Goal: Task Accomplishment & Management: Use online tool/utility

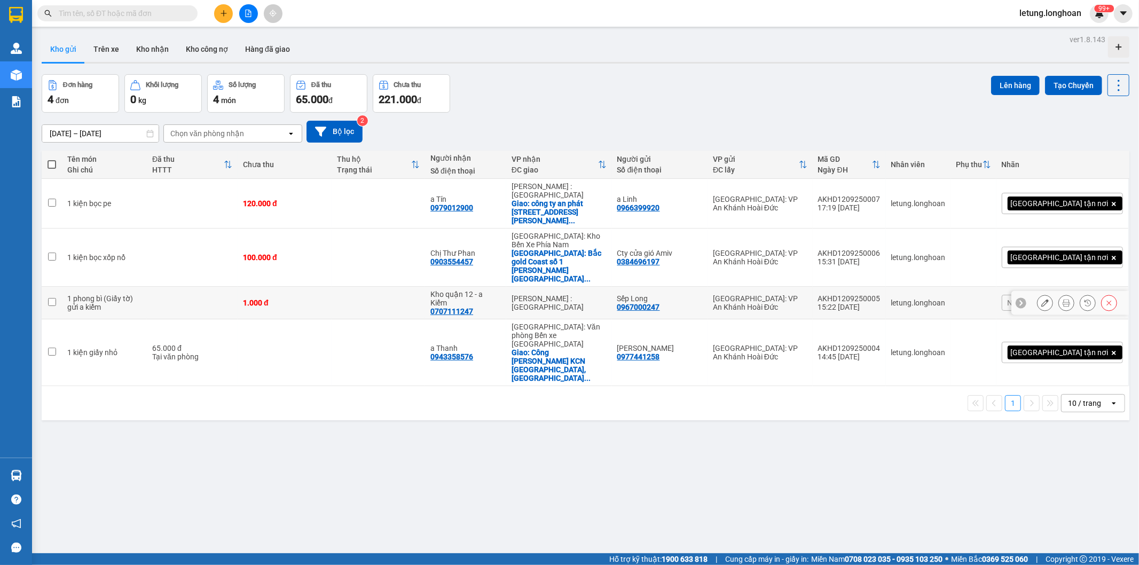
scroll to position [30, 0]
drag, startPoint x: 931, startPoint y: 189, endPoint x: 869, endPoint y: 188, distance: 62.0
click at [869, 188] on td "AKHD1209250007 17:19 [DATE]" at bounding box center [849, 204] width 73 height 50
checkbox input "true"
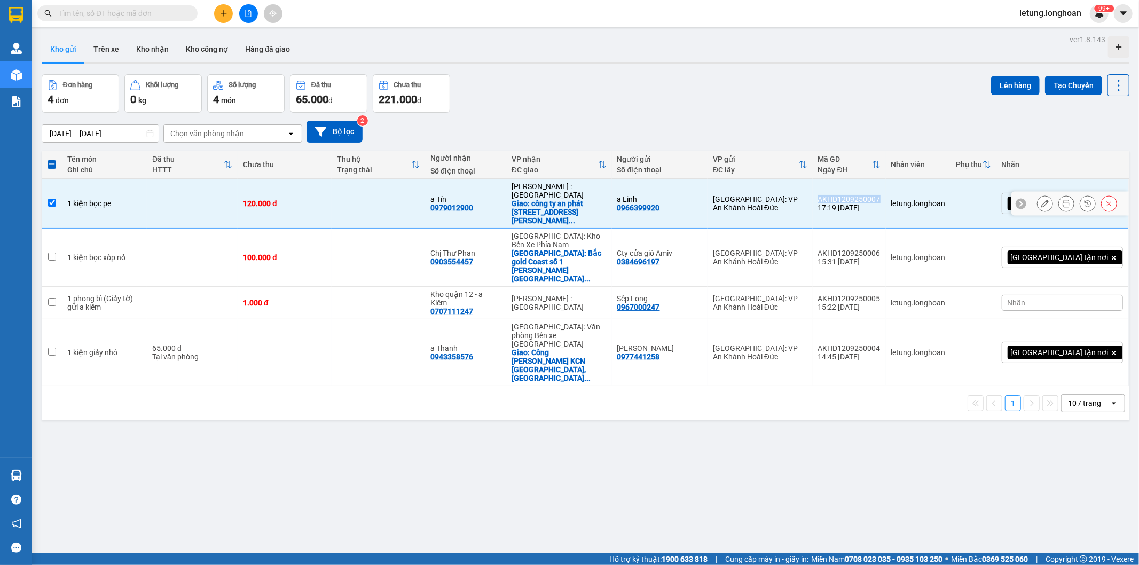
copy div "AKHD1209250007"
click at [462, 450] on div "ver 1.8.143 Kho gửi Trên xe Kho nhận Kho công nợ Hàng đã giao Đơn hàng 4 đơn Kh…" at bounding box center [585, 314] width 1096 height 565
click at [394, 431] on div "ver 1.8.143 Kho gửi Trên xe Kho nhận Kho công nợ Hàng đã giao Đơn hàng 4 đơn Kh…" at bounding box center [585, 314] width 1096 height 565
click at [1065, 82] on button "Tạo Chuyến" at bounding box center [1073, 85] width 57 height 19
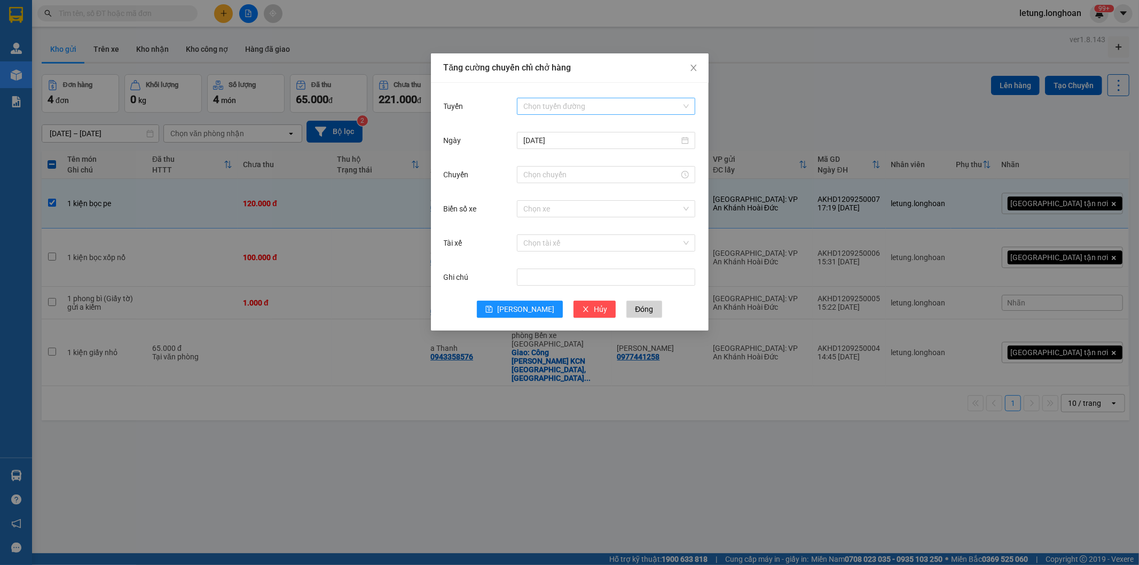
click at [606, 102] on input "Tuyến" at bounding box center [602, 106] width 158 height 16
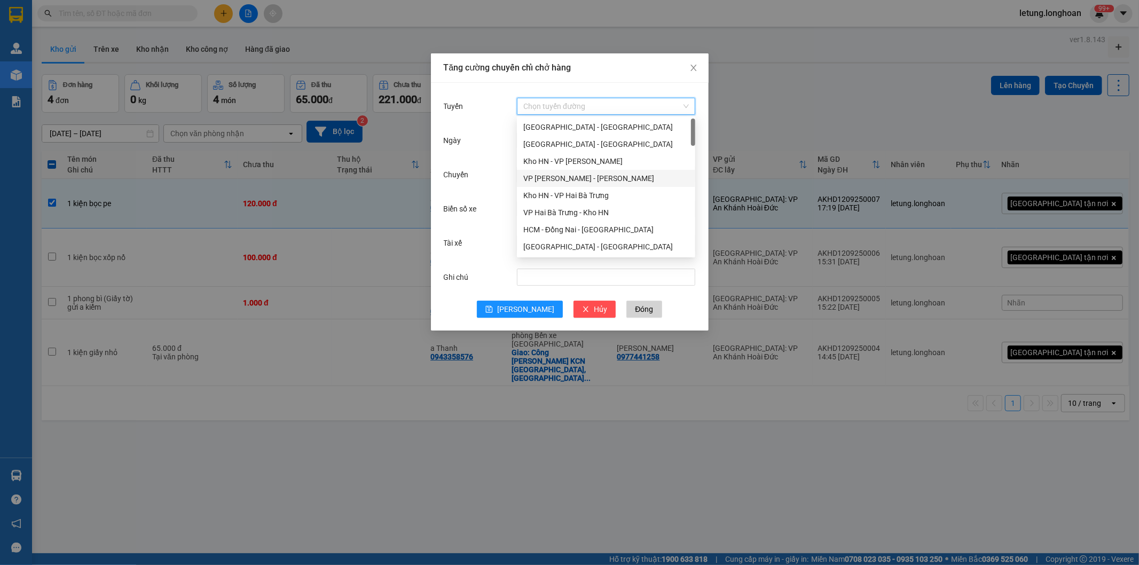
click at [583, 174] on div "VP [PERSON_NAME] - [PERSON_NAME]" at bounding box center [606, 178] width 166 height 12
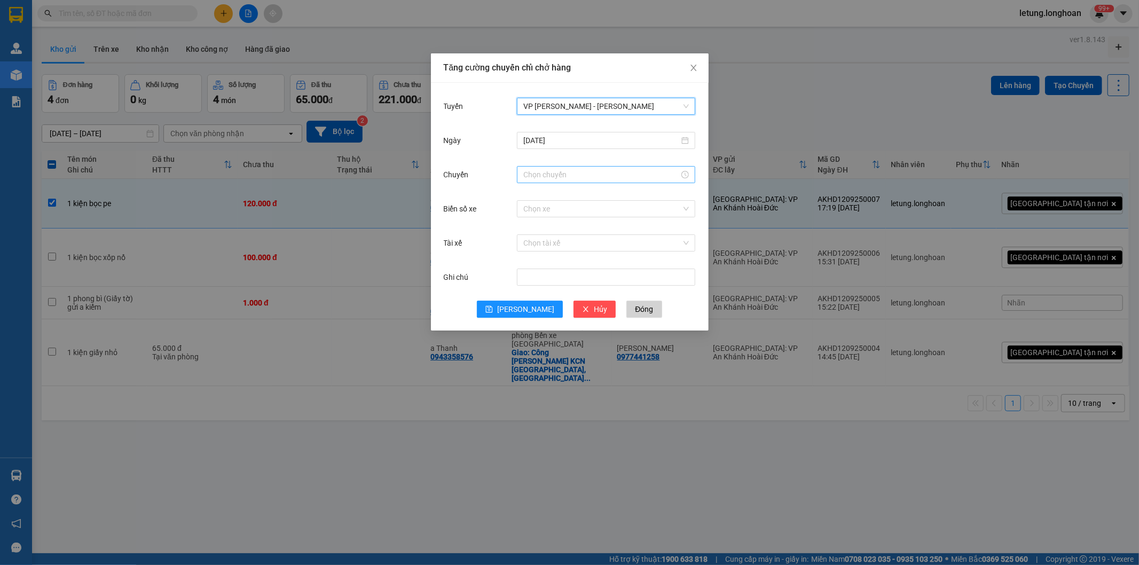
click at [590, 171] on input "Chuyến" at bounding box center [601, 175] width 156 height 12
click at [529, 257] on div "20" at bounding box center [532, 256] width 30 height 15
type input "20:00"
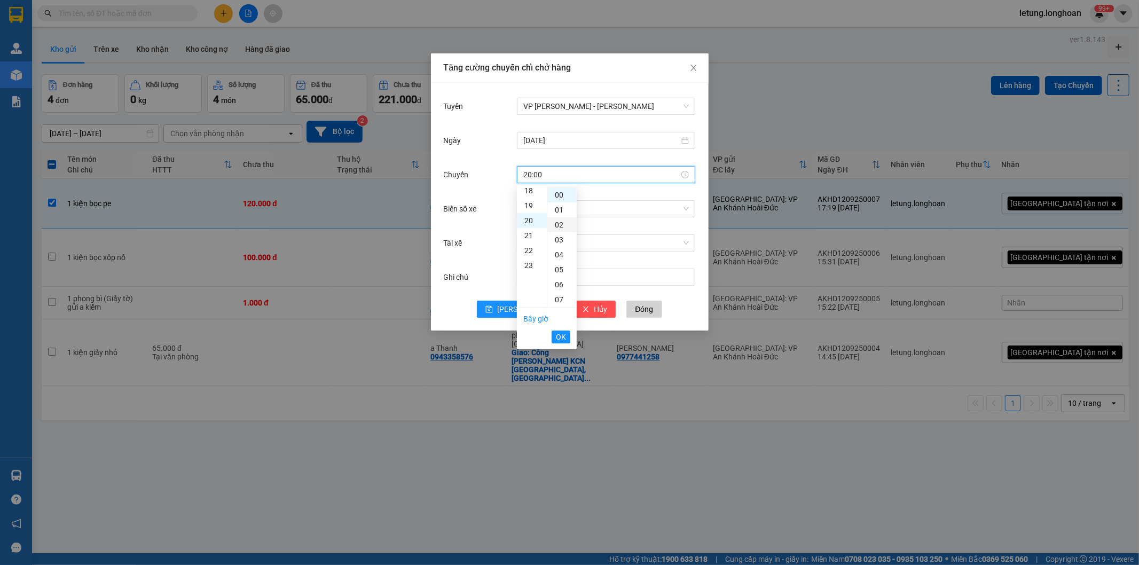
scroll to position [299, 0]
drag, startPoint x: 563, startPoint y: 341, endPoint x: 568, endPoint y: 345, distance: 6.0
click at [563, 342] on span "OK" at bounding box center [561, 337] width 10 height 12
click at [542, 208] on input "Biển số xe" at bounding box center [602, 209] width 158 height 16
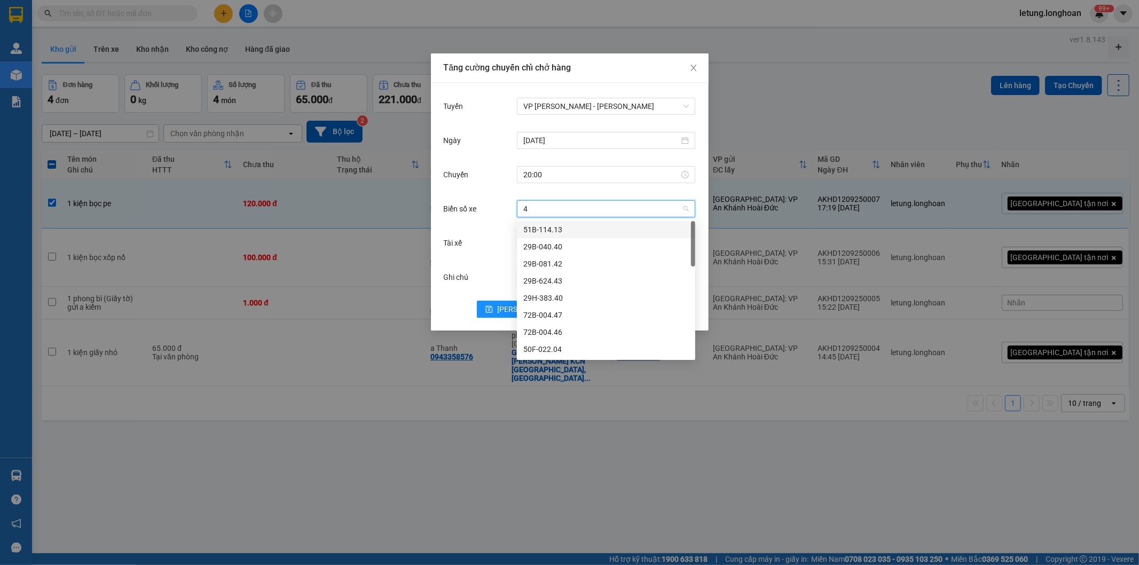
type input "44"
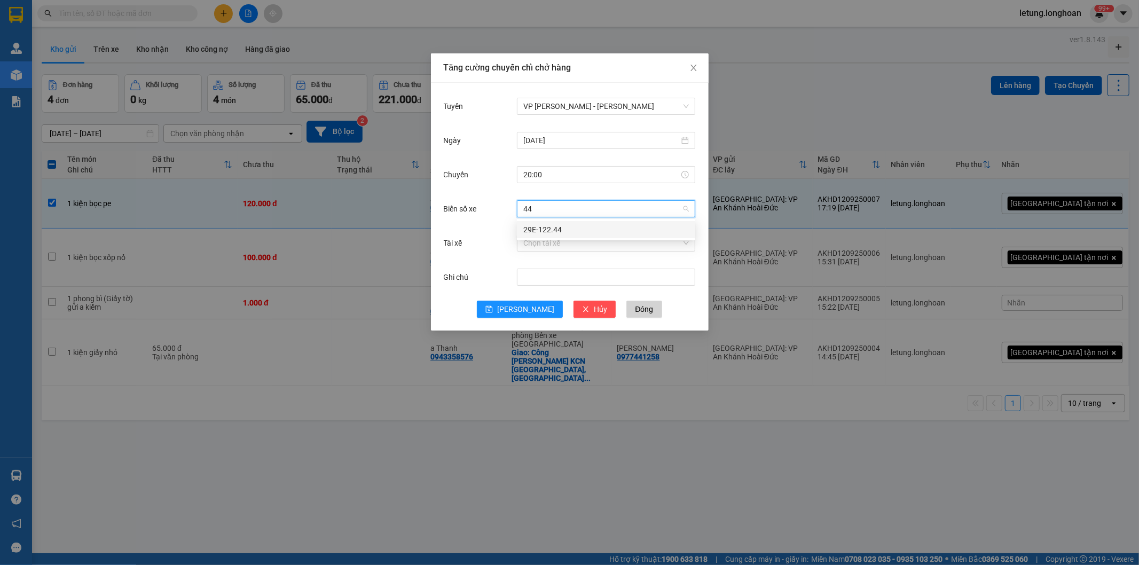
click at [569, 230] on div "29E-122.44" at bounding box center [606, 230] width 166 height 12
click at [563, 244] on input "Tài xế" at bounding box center [602, 243] width 158 height 16
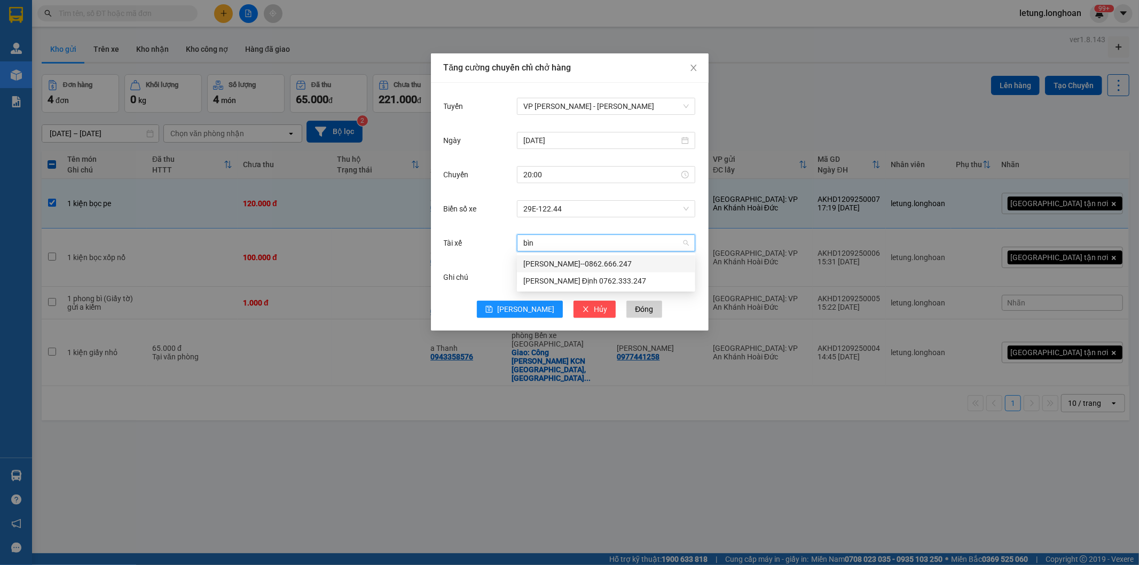
type input "bình"
click at [552, 260] on div "[PERSON_NAME]--0862.666.247" at bounding box center [606, 264] width 166 height 12
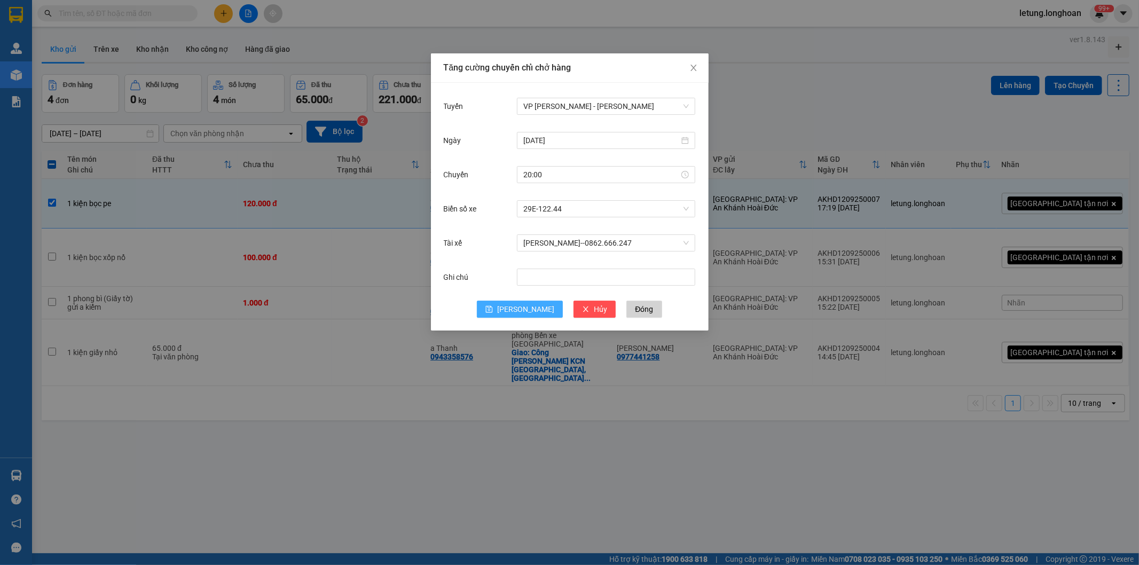
click at [518, 308] on button "[PERSON_NAME]" at bounding box center [520, 309] width 86 height 17
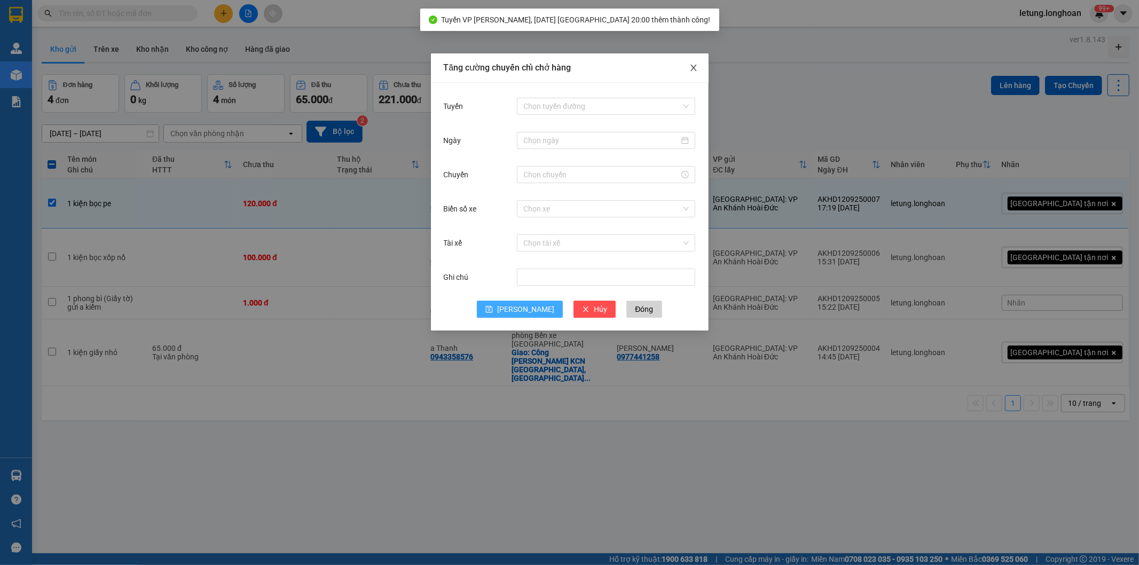
click at [692, 70] on icon "close" at bounding box center [693, 68] width 9 height 9
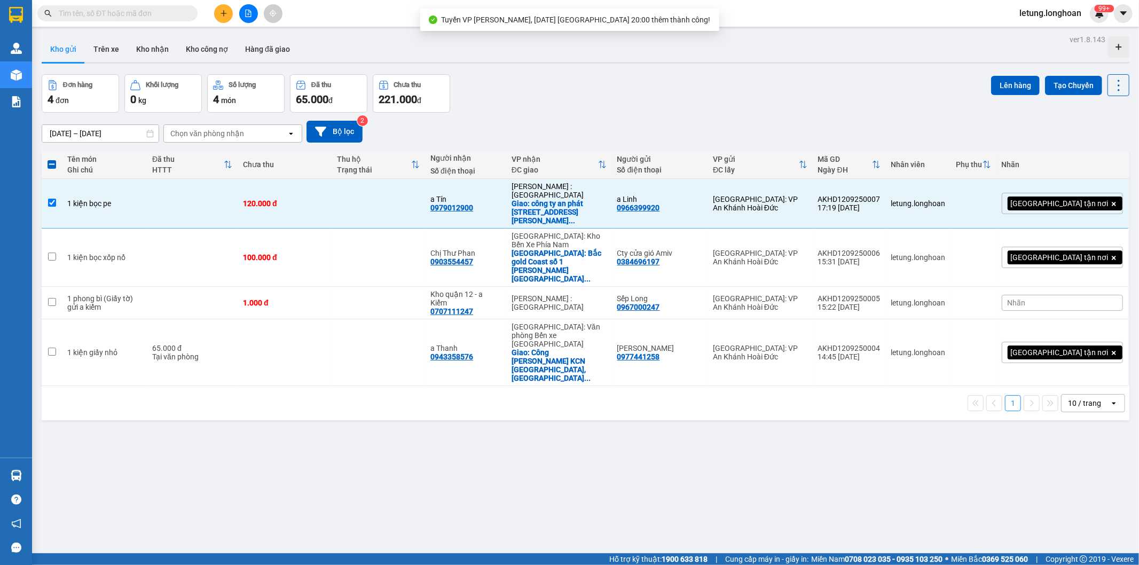
click at [54, 162] on span at bounding box center [52, 164] width 9 height 9
click at [52, 159] on input "checkbox" at bounding box center [52, 159] width 0 height 0
checkbox input "true"
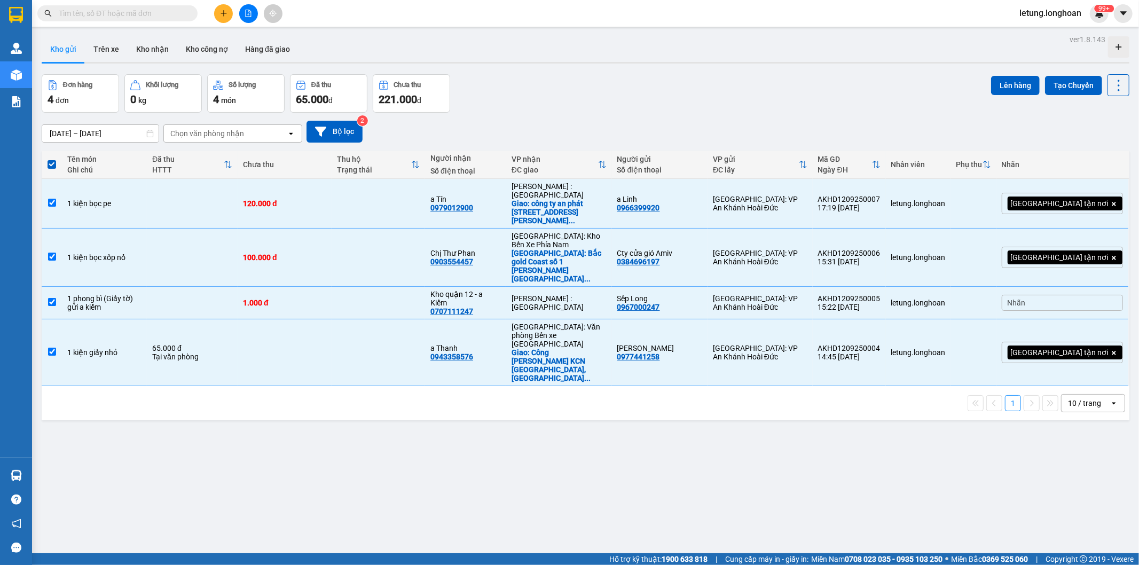
click at [52, 162] on span at bounding box center [52, 164] width 9 height 9
click at [52, 159] on input "checkbox" at bounding box center [52, 159] width 0 height 0
checkbox input "false"
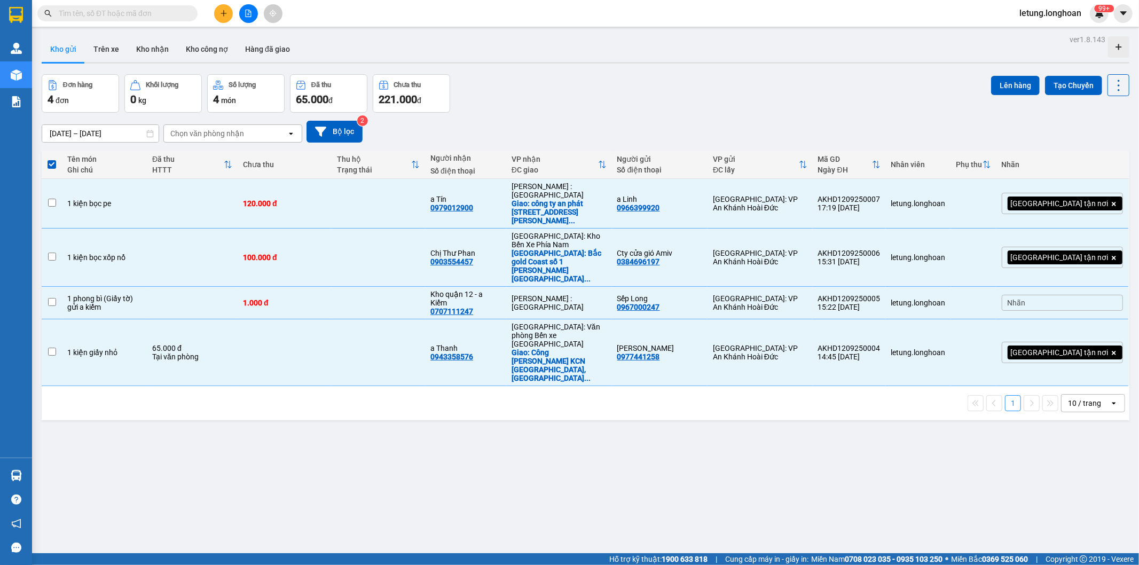
checkbox input "false"
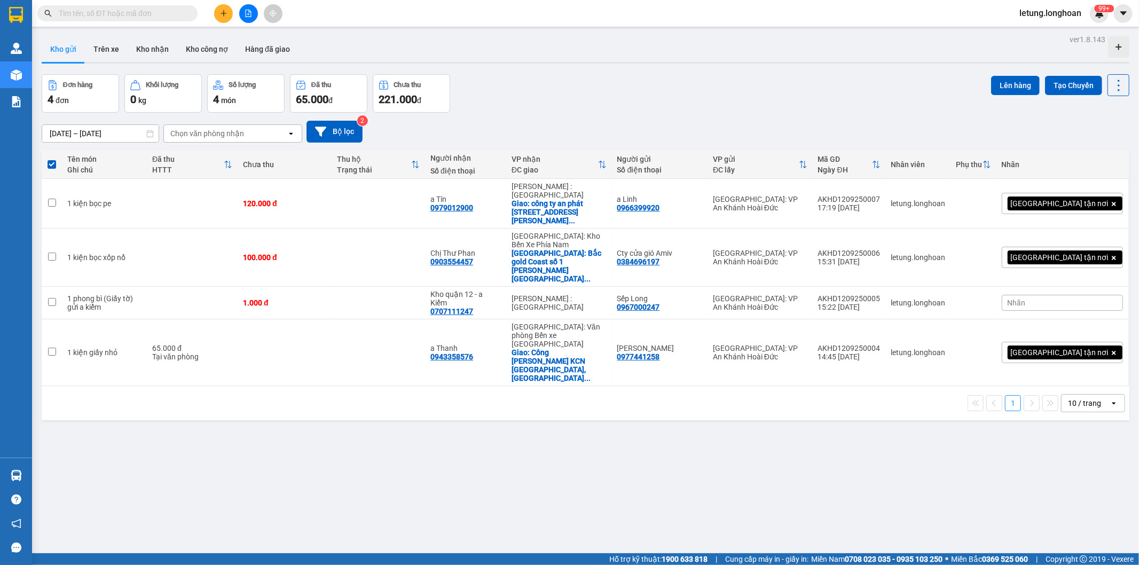
click at [52, 162] on span at bounding box center [52, 164] width 9 height 9
click at [52, 159] on input "checkbox" at bounding box center [52, 159] width 0 height 0
checkbox input "true"
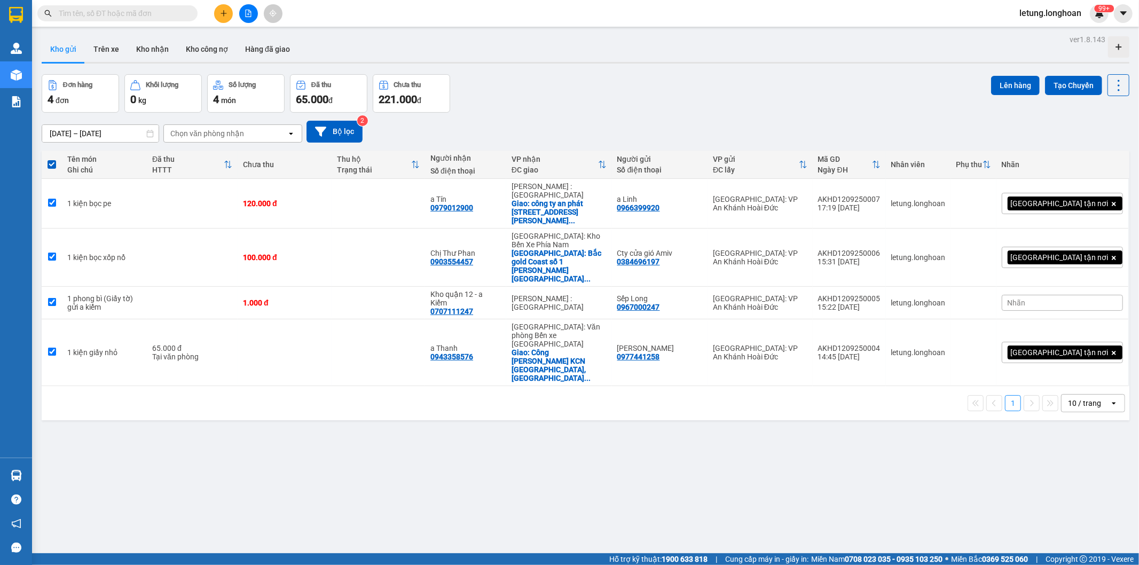
checkbox input "true"
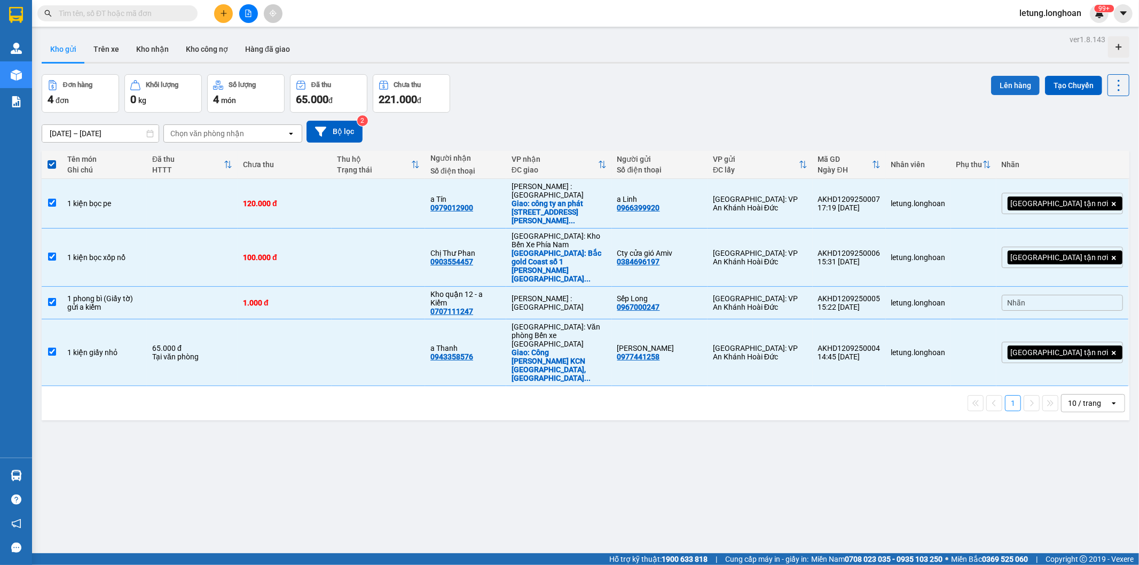
click at [1010, 84] on button "Lên hàng" at bounding box center [1015, 85] width 49 height 19
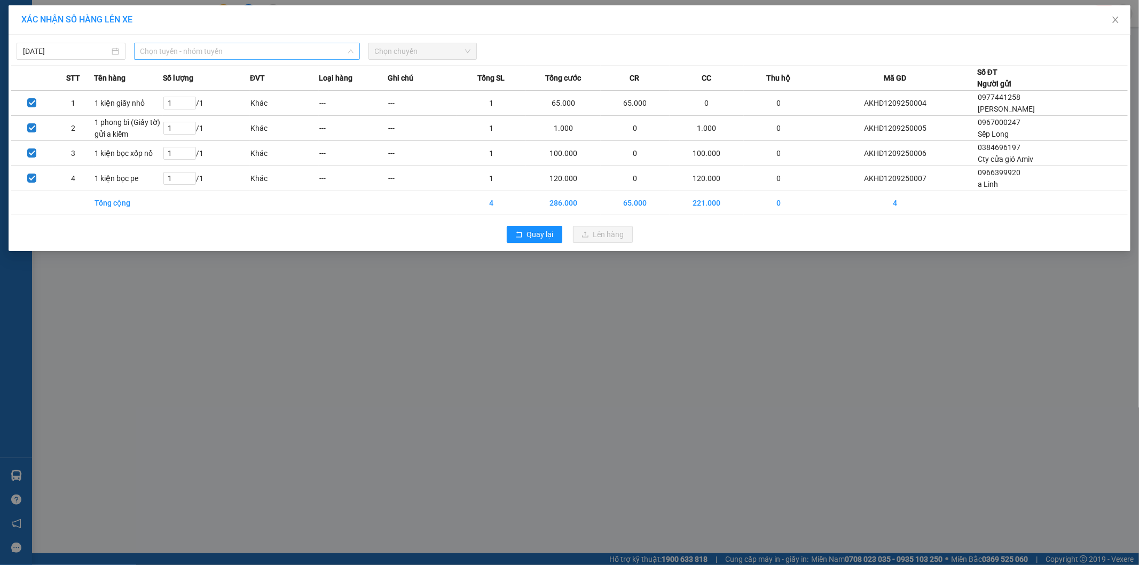
click at [176, 47] on span "Chọn tuyến - nhóm tuyến" at bounding box center [246, 51] width 213 height 16
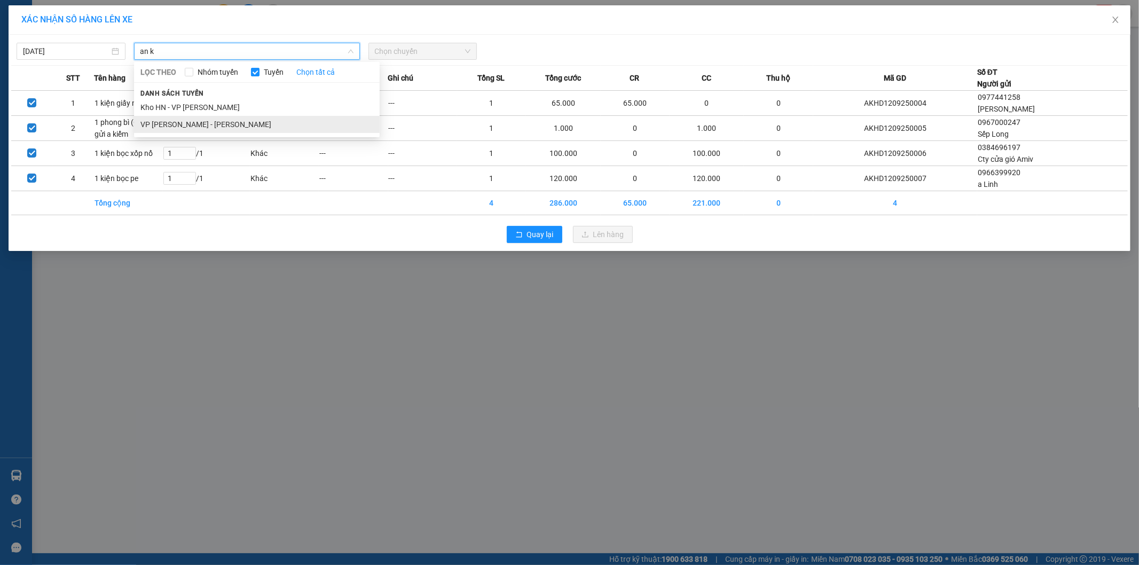
type input "an k"
click at [182, 125] on li "VP [PERSON_NAME] - [PERSON_NAME]" at bounding box center [257, 124] width 246 height 17
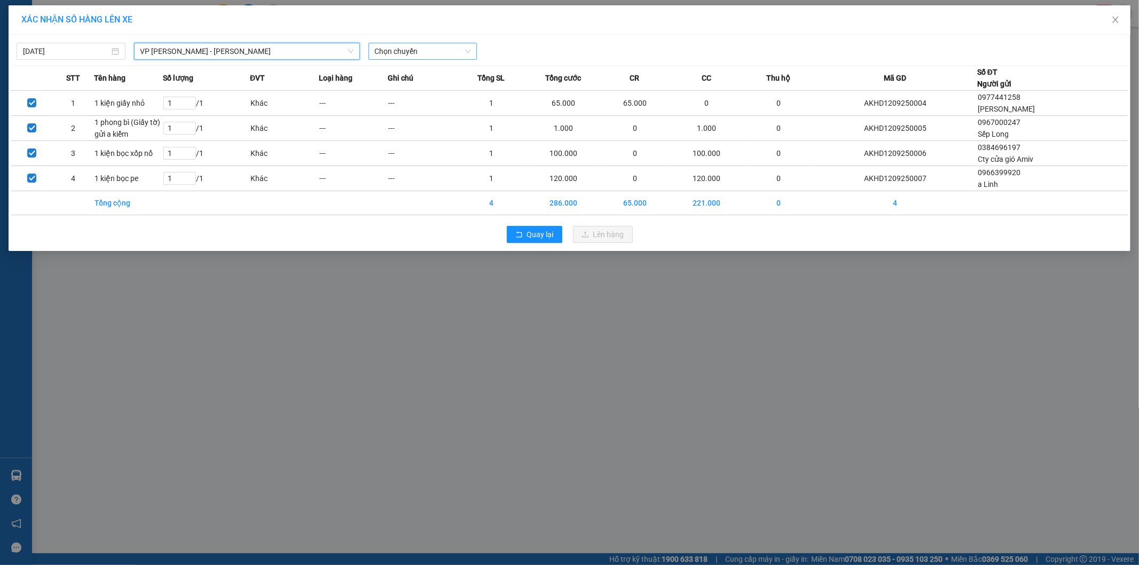
click at [395, 48] on span "Chọn chuyến" at bounding box center [423, 51] width 96 height 16
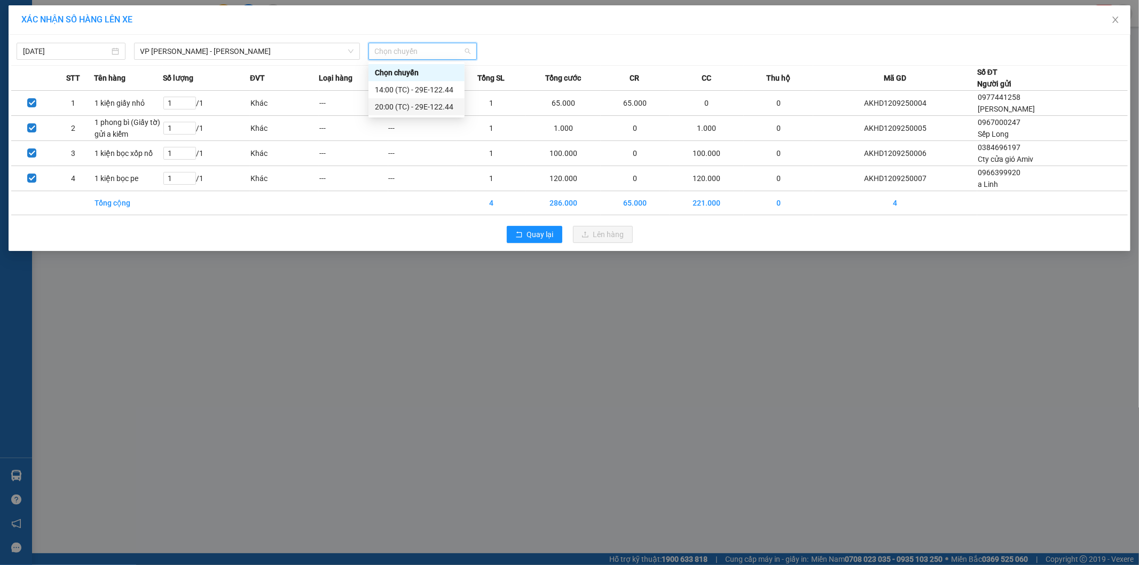
click at [406, 105] on div "20:00 (TC) - 29E-122.44" at bounding box center [416, 107] width 83 height 12
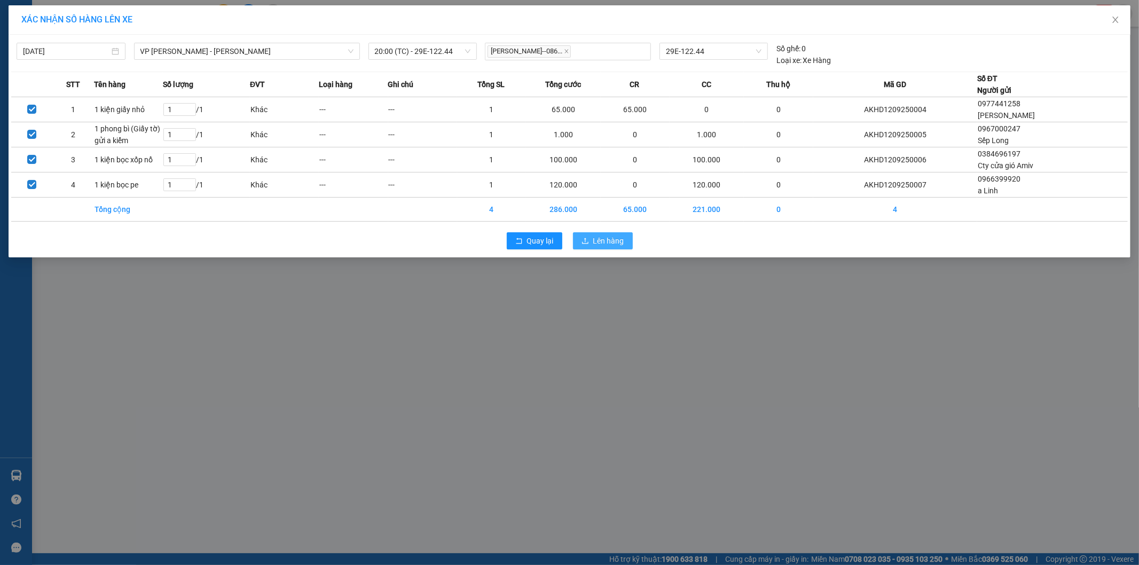
click at [600, 246] on span "Lên hàng" at bounding box center [608, 241] width 31 height 12
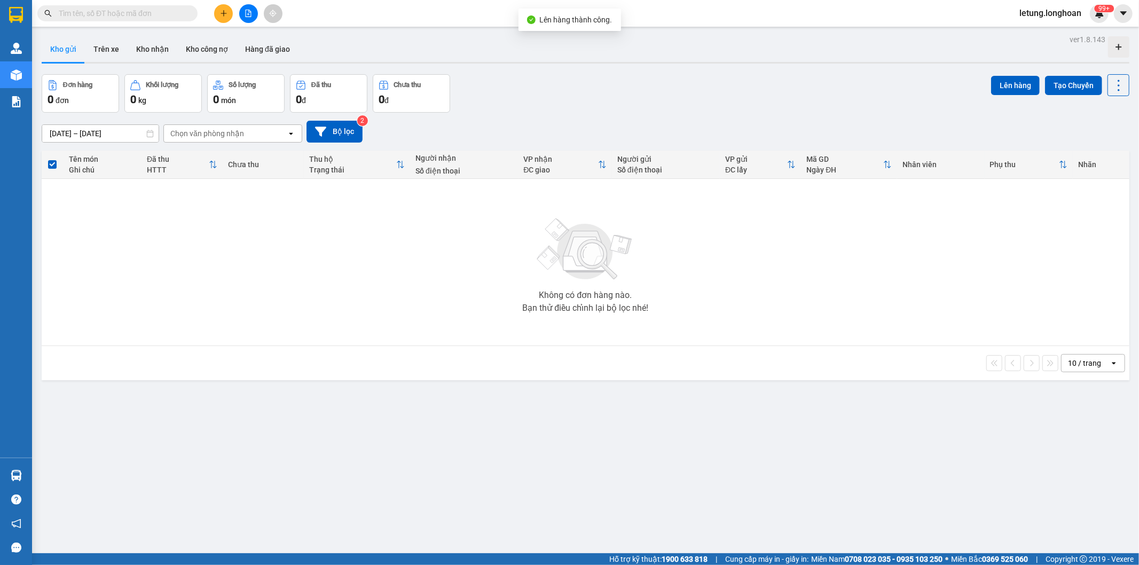
click at [250, 10] on icon "file-add" at bounding box center [248, 13] width 7 height 7
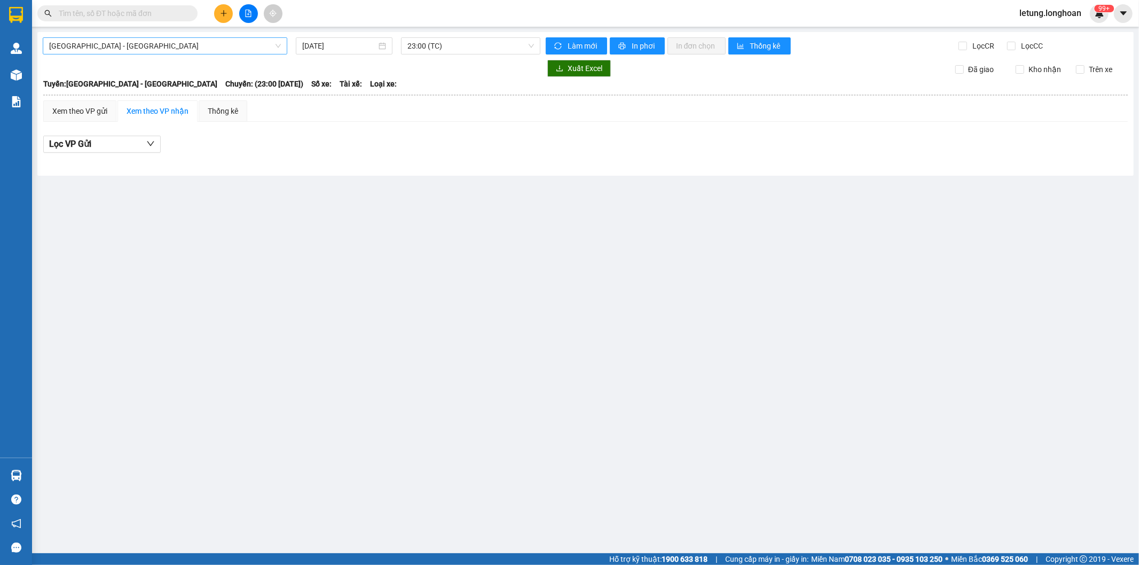
click at [92, 44] on span "[GEOGRAPHIC_DATA] - [GEOGRAPHIC_DATA]" at bounding box center [165, 46] width 232 height 16
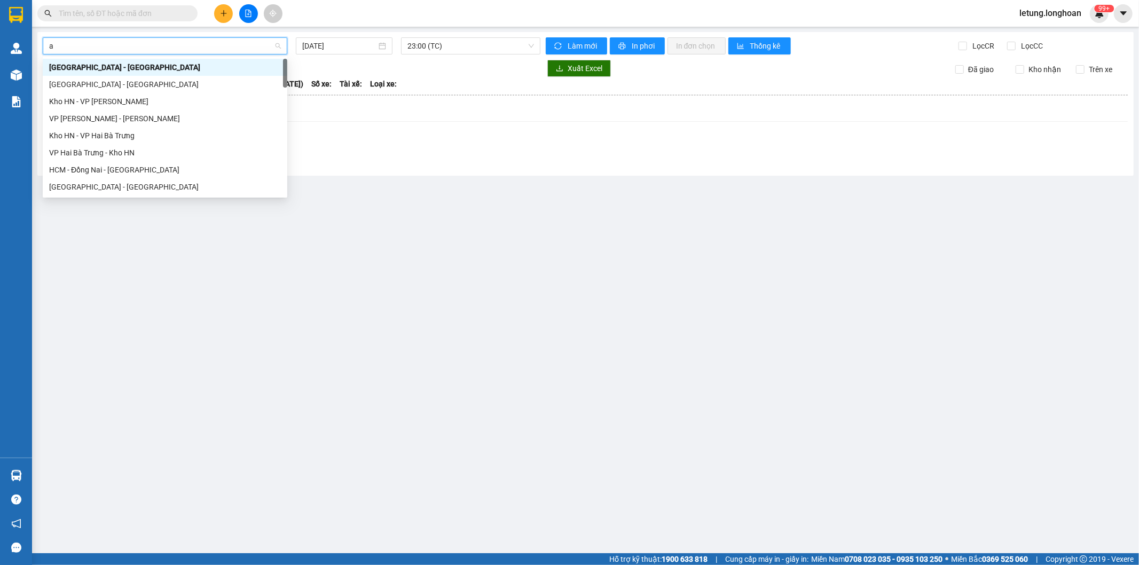
type input "an"
click at [93, 84] on div "VP [PERSON_NAME] - [PERSON_NAME]" at bounding box center [165, 84] width 232 height 12
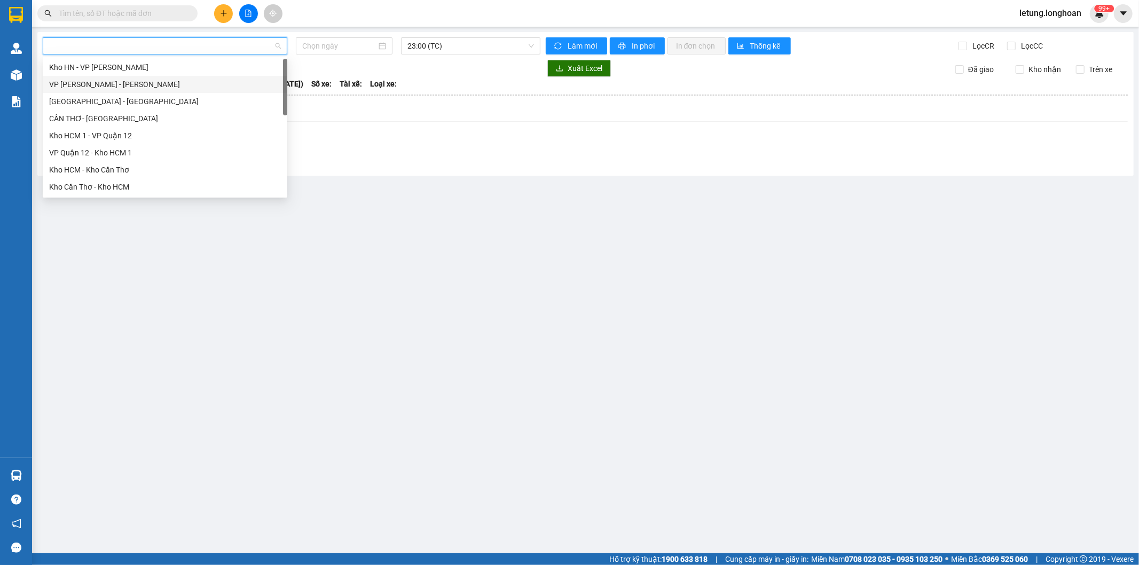
type input "[DATE]"
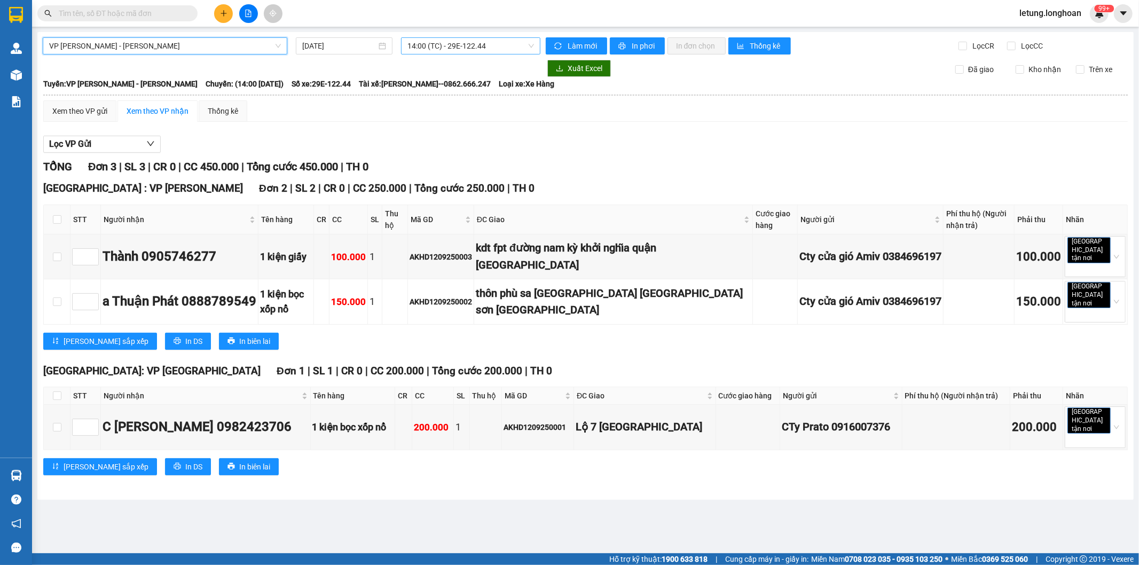
click at [471, 46] on span "14:00 (TC) - 29E-122.44" at bounding box center [470, 46] width 126 height 16
click at [457, 100] on div "20:00 (TC) - 29E-122.44" at bounding box center [448, 102] width 83 height 12
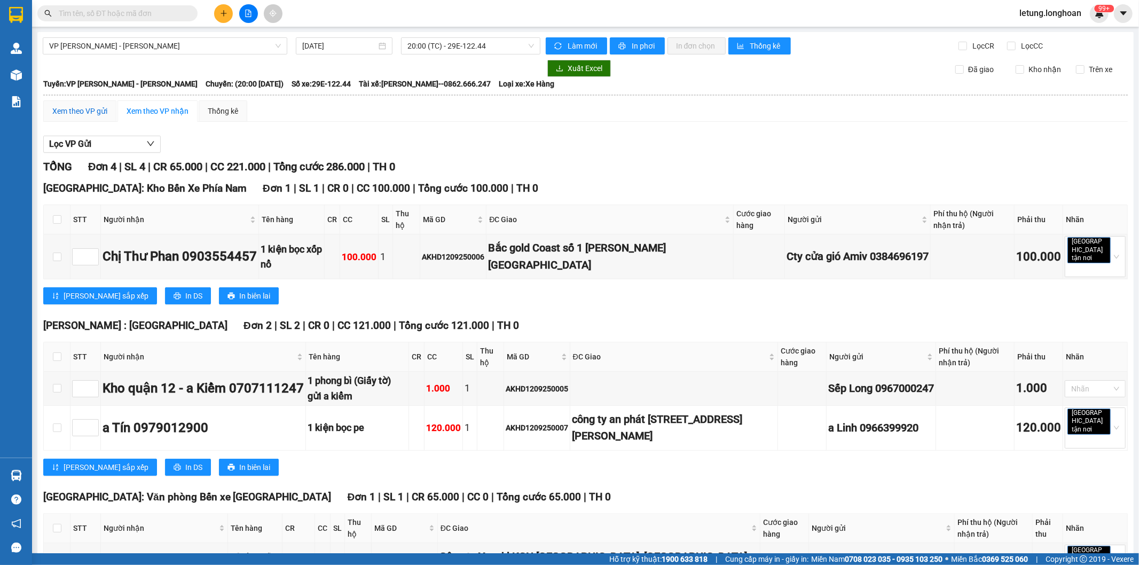
click at [73, 107] on div "Xem theo VP gửi" at bounding box center [79, 111] width 55 height 12
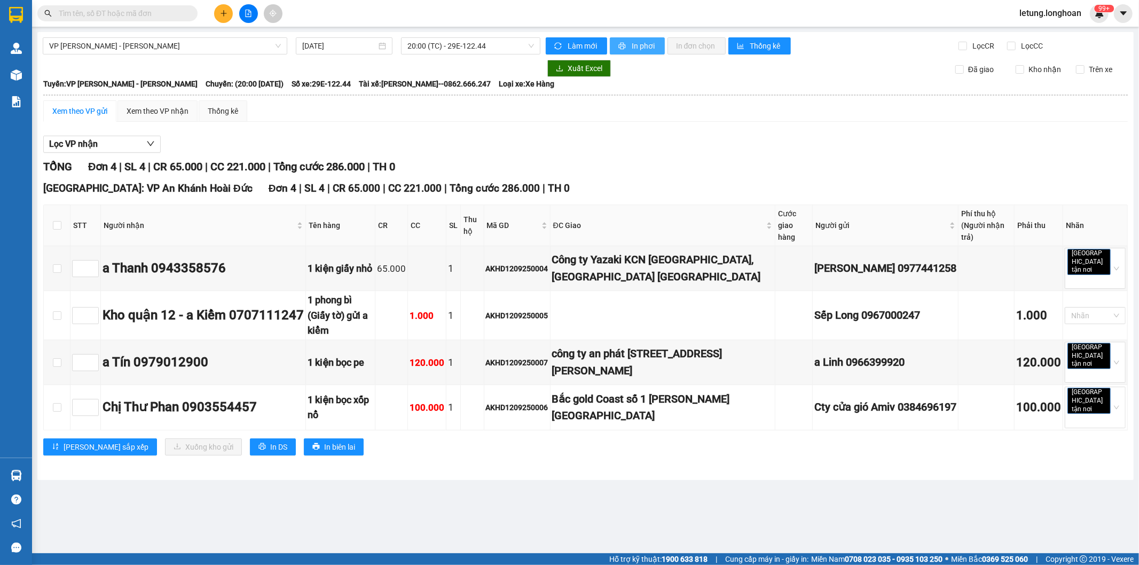
click at [639, 47] on span "In phơi" at bounding box center [644, 46] width 25 height 12
click at [90, 111] on div "Xem theo VP gửi" at bounding box center [79, 111] width 55 height 12
click at [642, 49] on span "In phơi" at bounding box center [644, 46] width 25 height 12
click at [635, 43] on span "In phơi" at bounding box center [644, 46] width 25 height 12
click at [84, 111] on div "Xem theo VP gửi" at bounding box center [79, 111] width 55 height 12
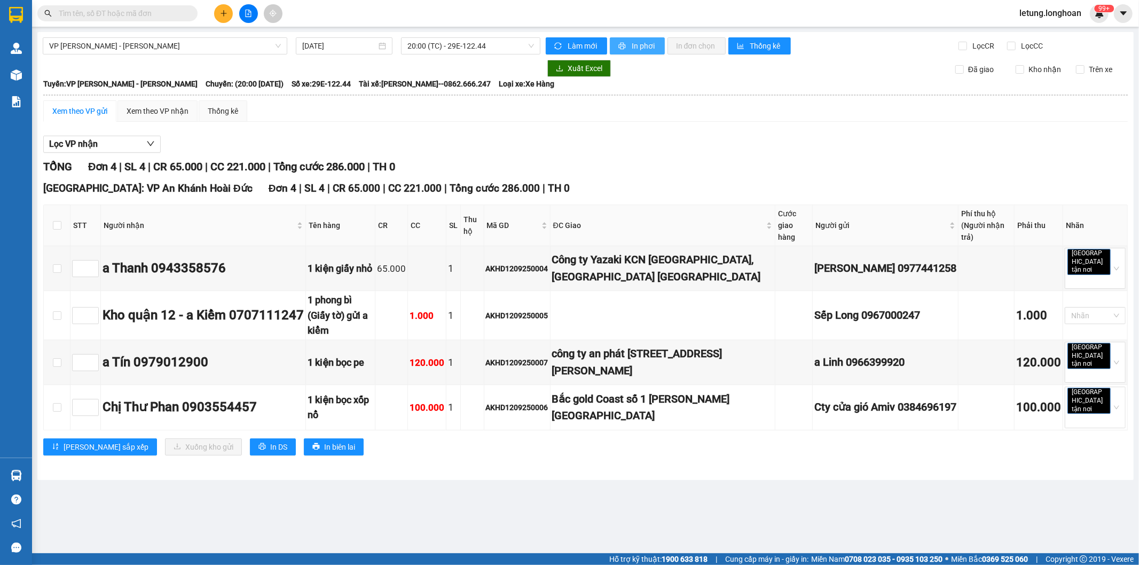
click at [639, 45] on span "In phơi" at bounding box center [644, 46] width 25 height 12
click at [81, 110] on div "Xem theo VP gửi" at bounding box center [79, 111] width 55 height 12
click at [639, 45] on span "In phơi" at bounding box center [644, 46] width 25 height 12
